Goal: Task Accomplishment & Management: Manage account settings

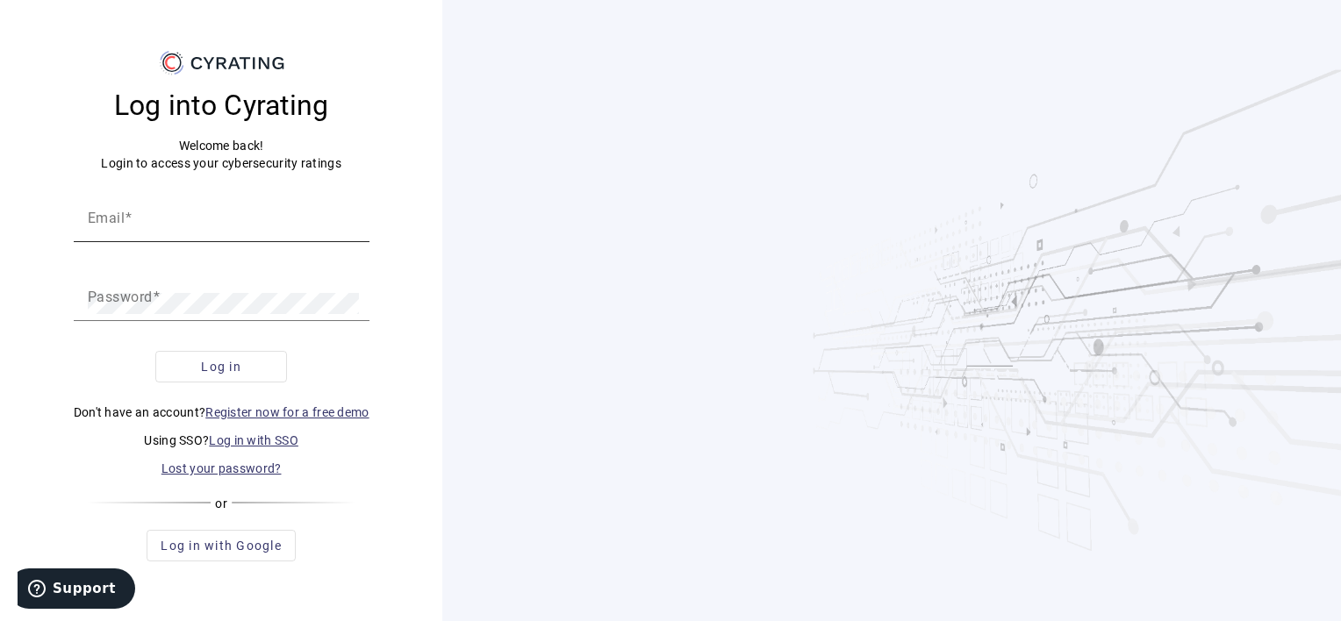
click at [175, 229] on input "Email" at bounding box center [222, 224] width 268 height 21
type input "[EMAIL_ADDRESS][DOMAIN_NAME]"
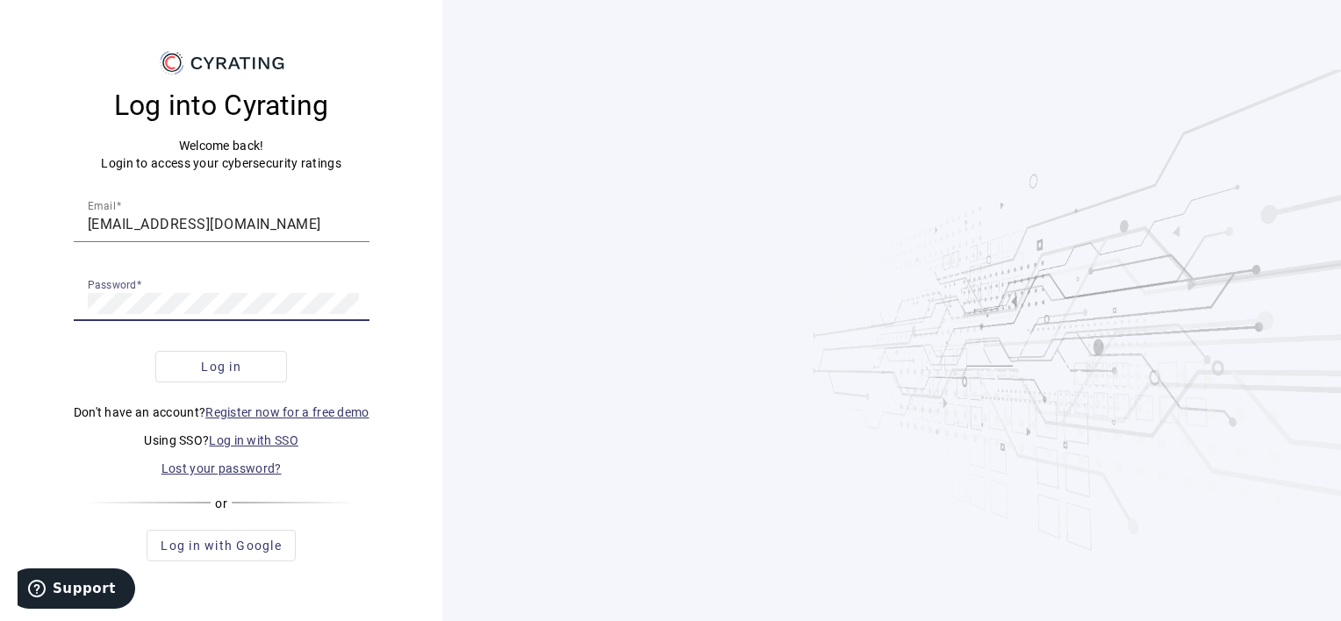
click at [155, 351] on button "Log in" at bounding box center [221, 367] width 132 height 32
click at [24, 296] on div "Log into Cyrating Welcome back! Login to access your cybersecurity ratings Emai…" at bounding box center [221, 324] width 400 height 495
click at [155, 351] on button "Log in" at bounding box center [221, 367] width 132 height 32
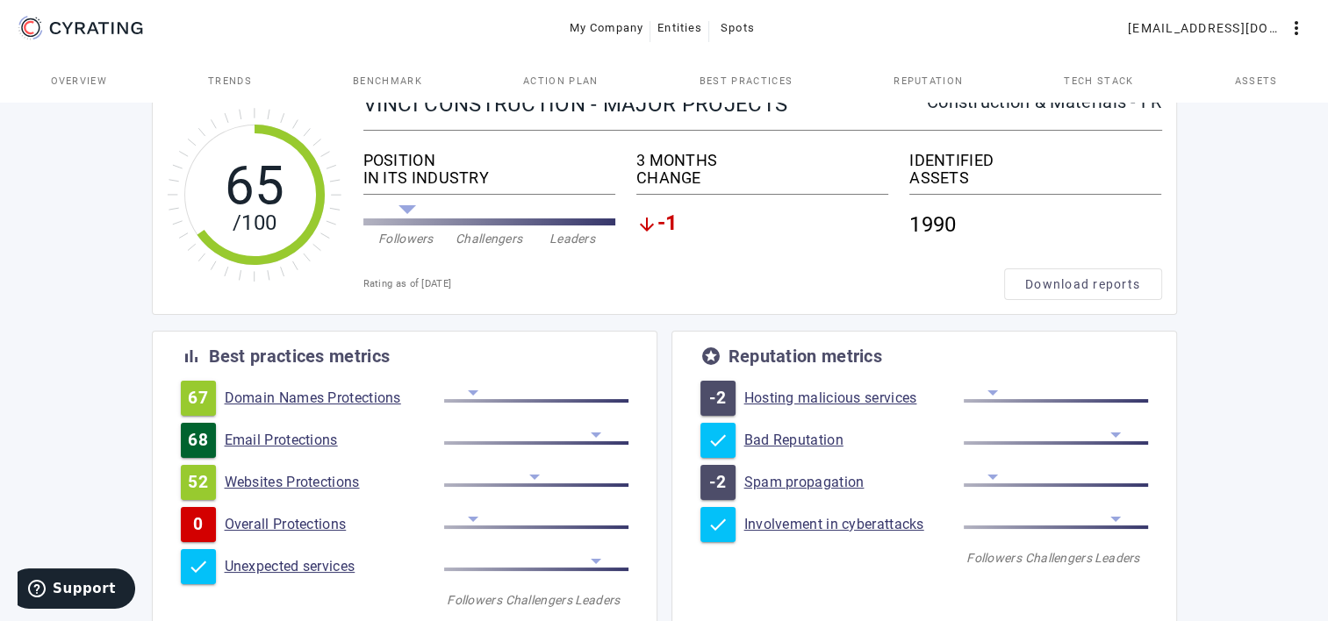
scroll to position [88, 0]
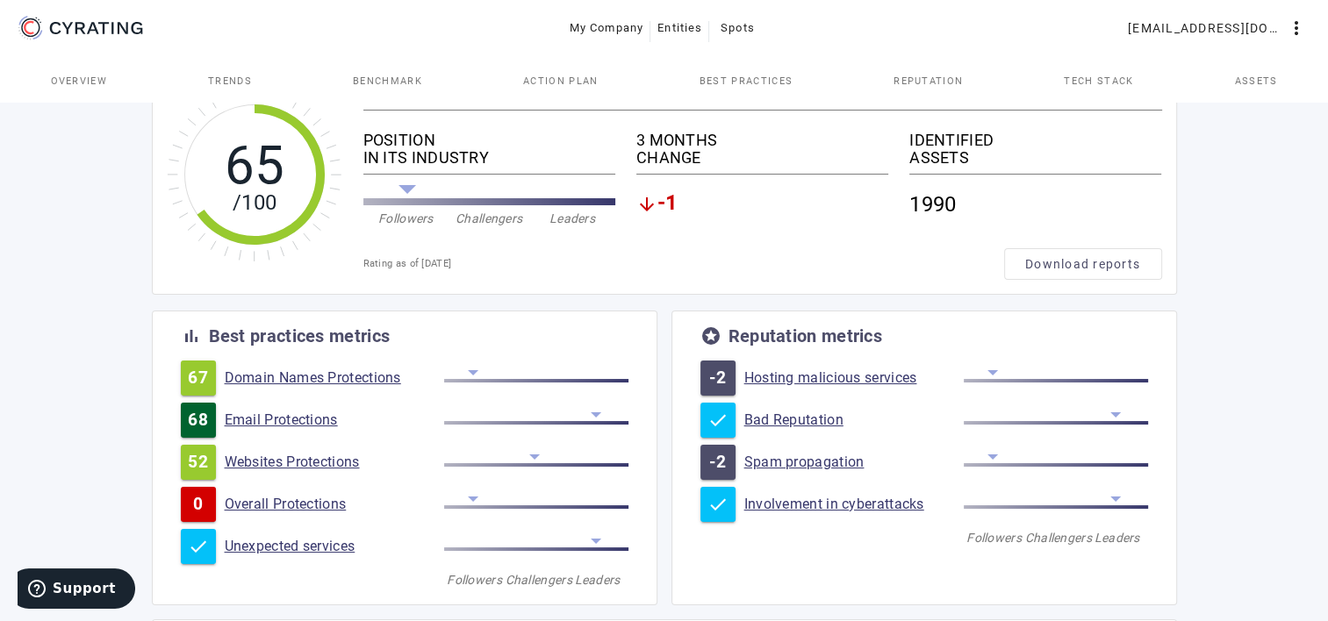
click at [306, 461] on link "Websites Protections" at bounding box center [334, 463] width 219 height 18
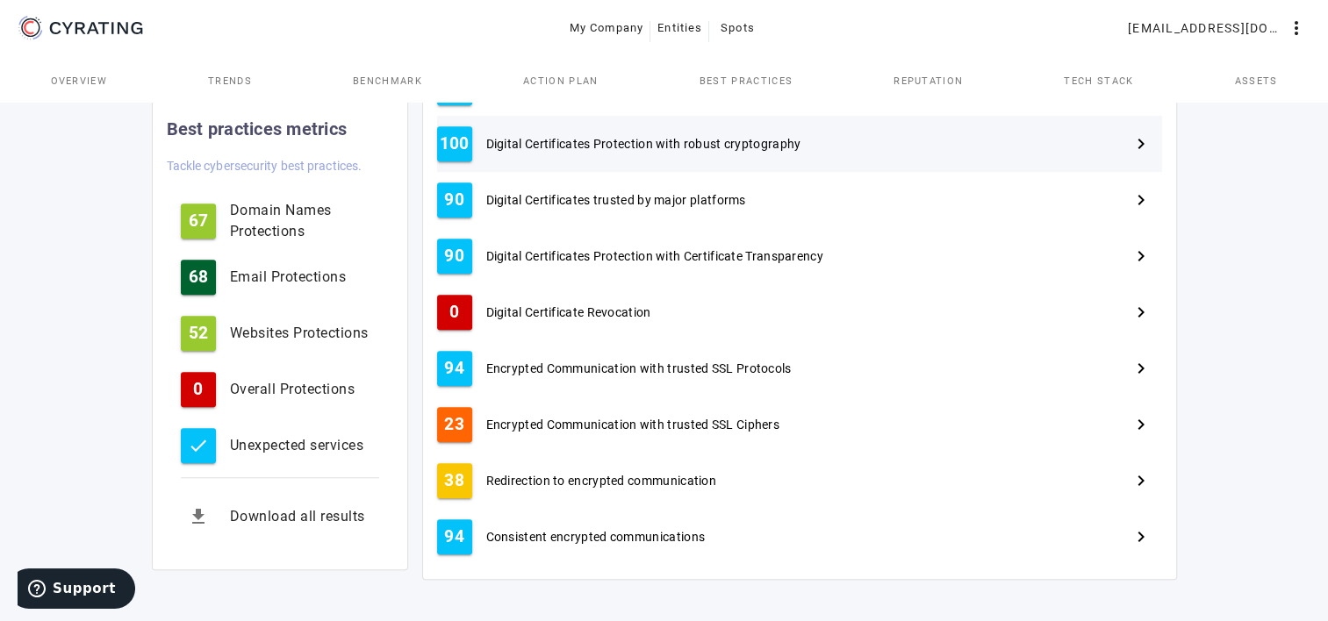
scroll to position [769, 0]
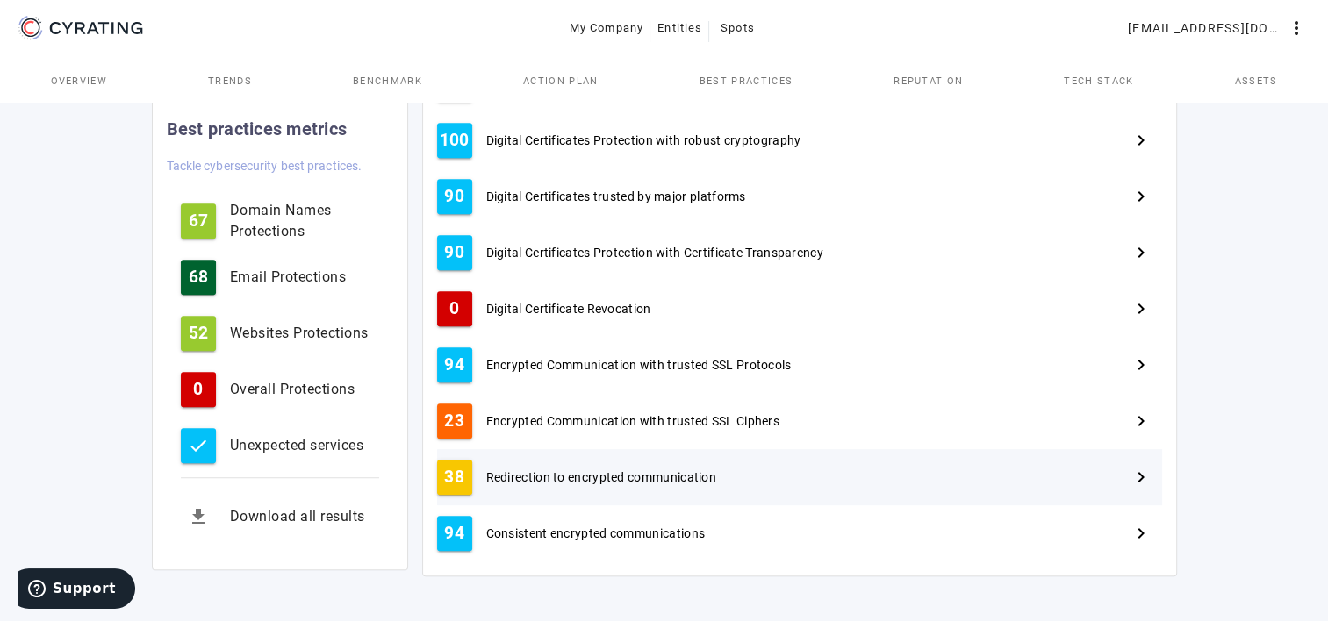
click at [524, 472] on span "Redirection to encrypted communication" at bounding box center [601, 478] width 230 height 18
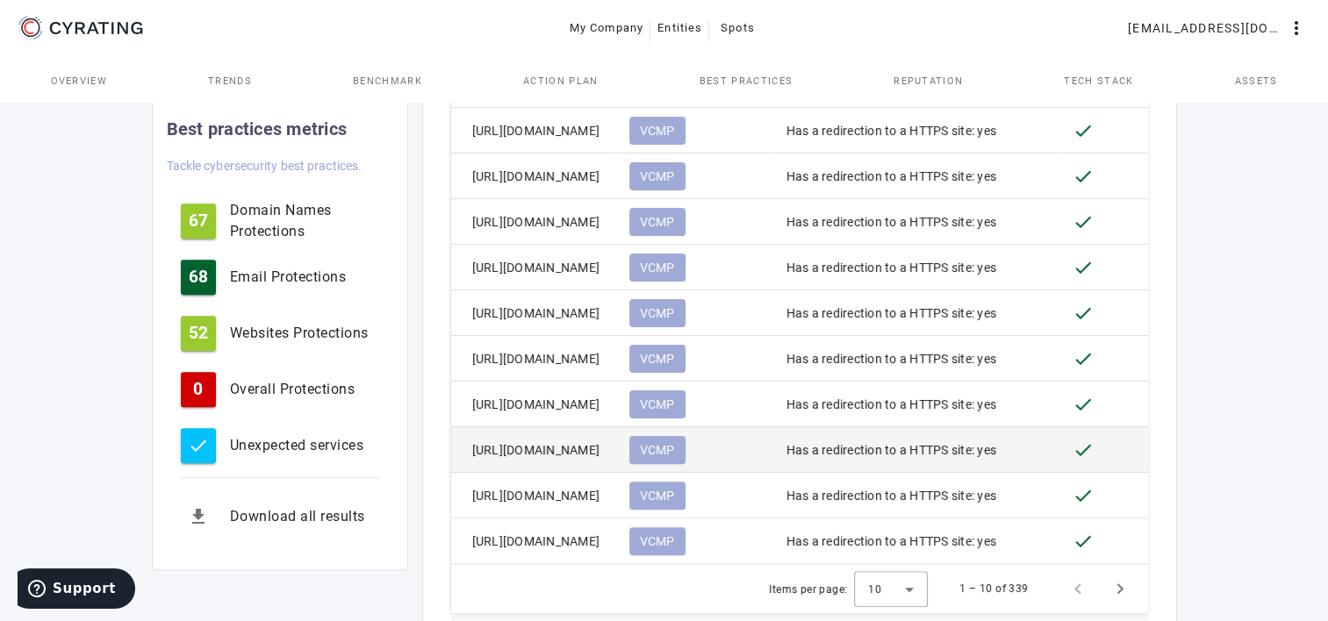
scroll to position [865, 0]
